Goal: Transaction & Acquisition: Download file/media

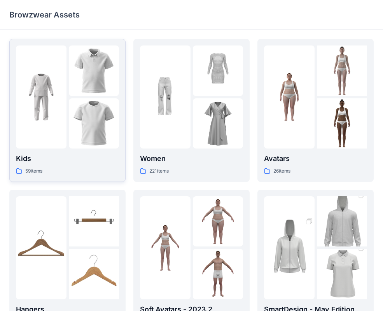
click at [28, 169] on p "59 items" at bounding box center [33, 171] width 17 height 8
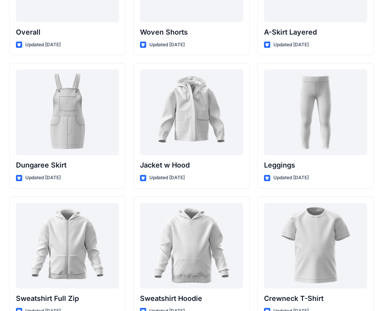
scroll to position [2138, 0]
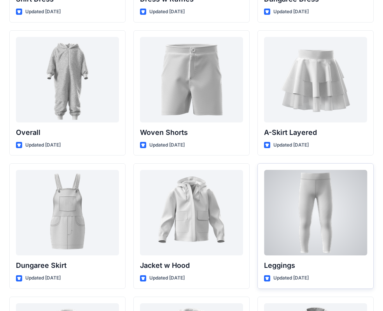
click at [317, 209] on div at bounding box center [315, 212] width 103 height 85
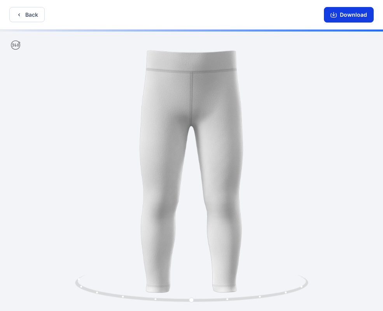
click at [355, 14] on button "Download" at bounding box center [349, 15] width 50 height 16
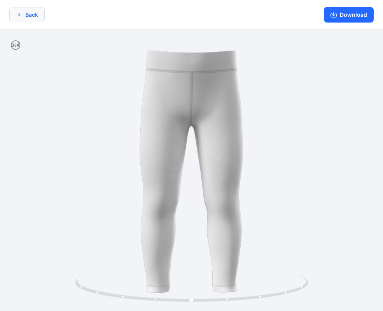
click at [20, 8] on button "Back" at bounding box center [26, 14] width 35 height 15
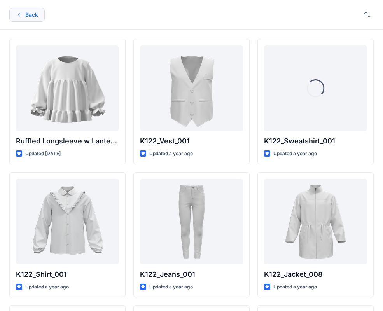
click at [37, 16] on button "Back" at bounding box center [26, 15] width 35 height 14
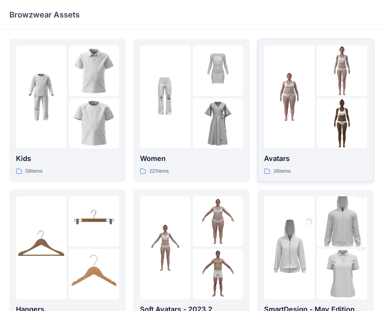
click at [307, 164] on p "Avatars" at bounding box center [315, 158] width 103 height 11
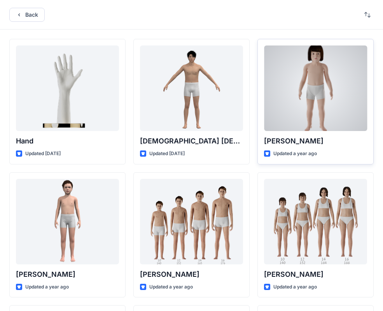
click at [323, 128] on div at bounding box center [315, 87] width 103 height 85
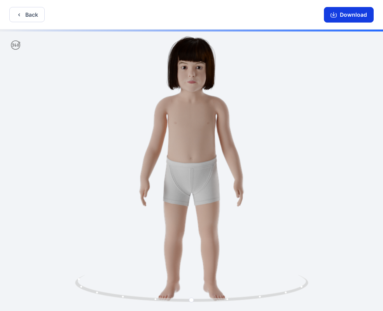
click at [350, 14] on button "Download" at bounding box center [349, 15] width 50 height 16
